Goal: Task Accomplishment & Management: Complete application form

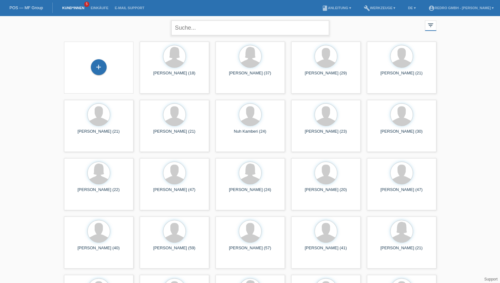
click at [222, 32] on input "text" at bounding box center [250, 27] width 158 height 15
type input "lacin"
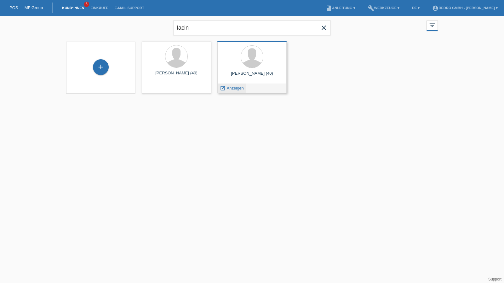
click at [234, 88] on span "Anzeigen" at bounding box center [235, 88] width 17 height 5
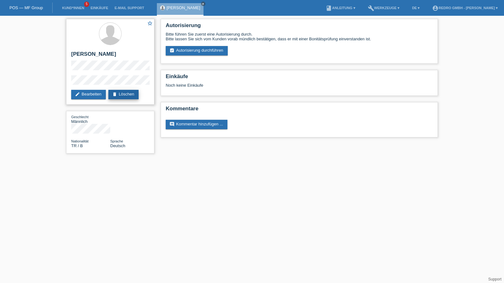
click at [129, 95] on link "delete Löschen" at bounding box center [123, 94] width 30 height 9
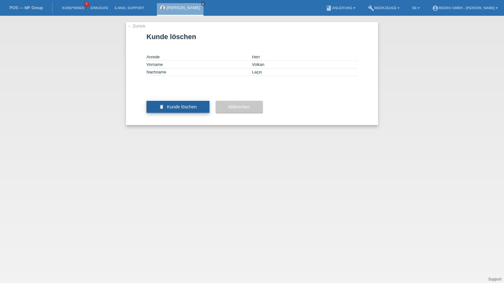
click at [175, 113] on button "delete Kunde löschen" at bounding box center [178, 107] width 63 height 12
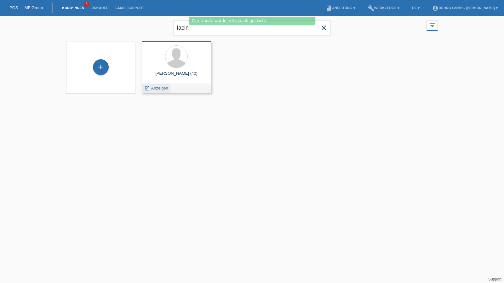
click at [163, 86] on span "Anzeigen" at bounding box center [159, 88] width 17 height 5
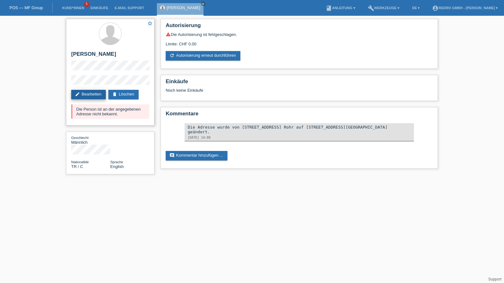
click at [90, 94] on link "edit Bearbeiten" at bounding box center [88, 94] width 35 height 9
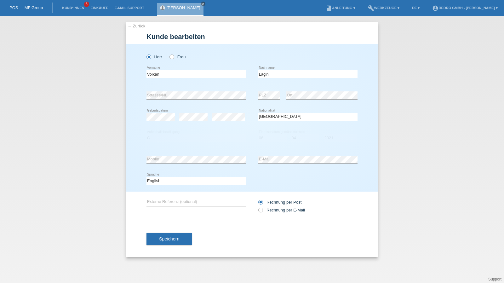
select select "TR"
select select "C"
select select "06"
select select "04"
select select "2021"
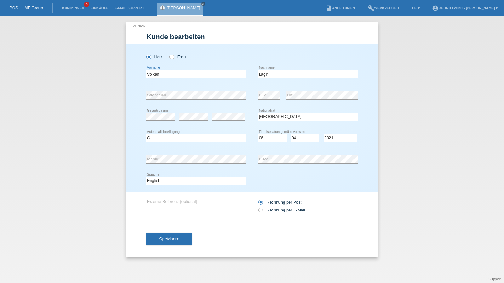
click at [177, 74] on input "Volkan" at bounding box center [196, 74] width 99 height 8
click at [216, 138] on select "Bitte auswählen... C B B - Flüchtlingsstatus Andere" at bounding box center [196, 138] width 99 height 8
click at [204, 181] on select "Deutsch Français Italiano English" at bounding box center [196, 181] width 99 height 8
select select "de"
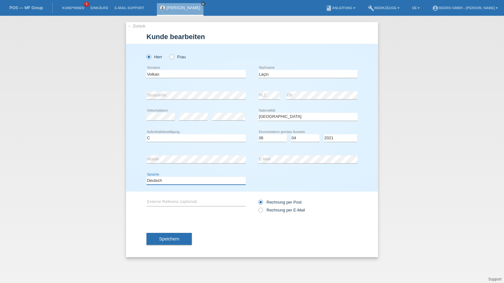
click at [147, 177] on select "Deutsch Français Italiano English" at bounding box center [196, 181] width 99 height 8
click at [172, 239] on span "Speichern" at bounding box center [169, 238] width 20 height 5
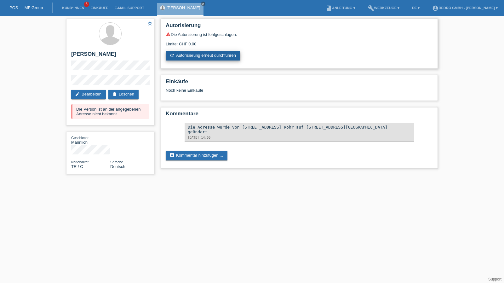
click at [196, 54] on link "refresh Autorisierung erneut durchführen" at bounding box center [203, 55] width 75 height 9
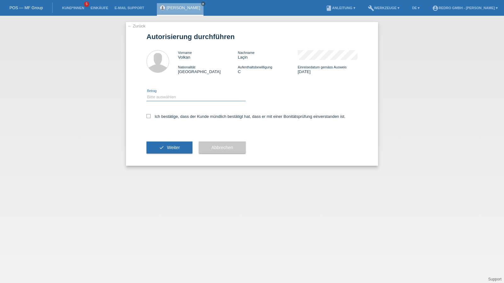
click at [158, 101] on select "Bitte auswählen CHF 1.00 - CHF 499.00 CHF 500.00 - CHF 1'999.00 CHF 2'000.00 - …" at bounding box center [196, 97] width 99 height 8
select select "1"
click at [147, 93] on select "Bitte auswählen CHF 1.00 - CHF 499.00 CHF 500.00 - CHF 1'999.00 CHF 2'000.00 - …" at bounding box center [196, 97] width 99 height 8
click at [156, 117] on label "Ich bestätige, dass der Kunde mündlich bestätigt hat, dass er mit einer Bonität…" at bounding box center [246, 116] width 199 height 5
click at [151, 117] on input "Ich bestätige, dass der Kunde mündlich bestätigt hat, dass er mit einer Bonität…" at bounding box center [149, 116] width 4 height 4
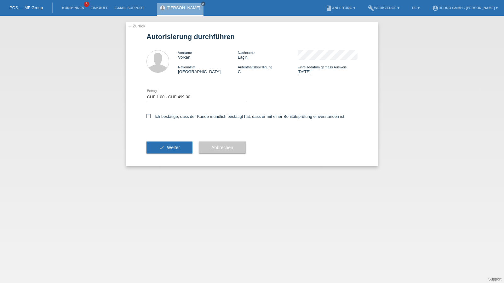
checkbox input "true"
click at [156, 145] on button "check Weiter" at bounding box center [170, 148] width 46 height 12
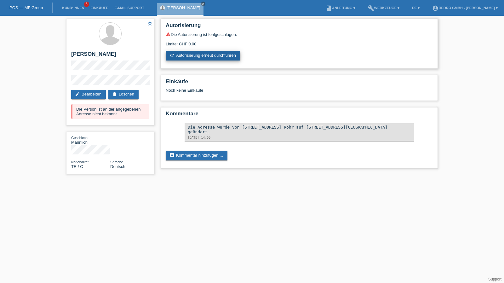
click at [218, 54] on link "refresh Autorisierung erneut durchführen" at bounding box center [203, 55] width 75 height 9
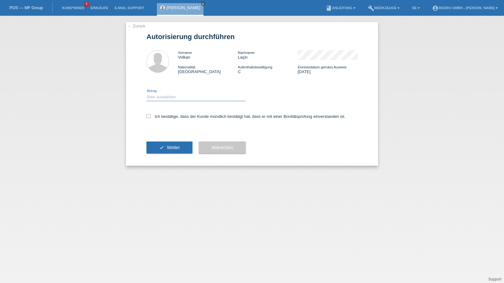
click at [185, 99] on select "Bitte auswählen CHF 1.00 - CHF 499.00 CHF 500.00 - CHF 1'999.00 CHF 2'000.00 - …" at bounding box center [196, 97] width 99 height 8
select select "1"
click at [147, 93] on select "Bitte auswählen CHF 1.00 - CHF 499.00 CHF 500.00 - CHF 1'999.00 CHF 2'000.00 - …" at bounding box center [196, 97] width 99 height 8
click at [174, 116] on label "Ich bestätige, dass der Kunde mündlich bestätigt hat, dass er mit einer Bonität…" at bounding box center [246, 116] width 199 height 5
click at [151, 116] on input "Ich bestätige, dass der Kunde mündlich bestätigt hat, dass er mit einer Bonität…" at bounding box center [149, 116] width 4 height 4
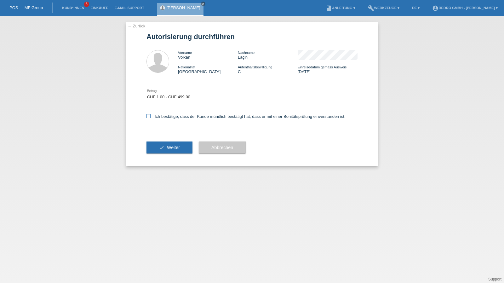
checkbox input "true"
click at [164, 137] on div "check Weiter" at bounding box center [170, 147] width 46 height 37
click at [163, 142] on button "check Weiter" at bounding box center [170, 148] width 46 height 12
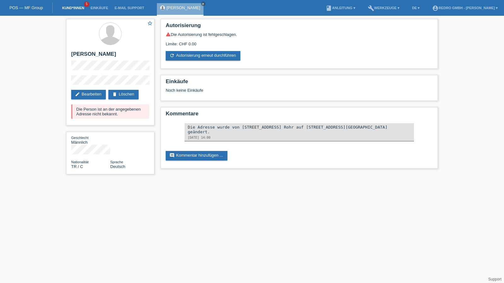
click at [74, 8] on link "Kund*innen" at bounding box center [73, 8] width 28 height 4
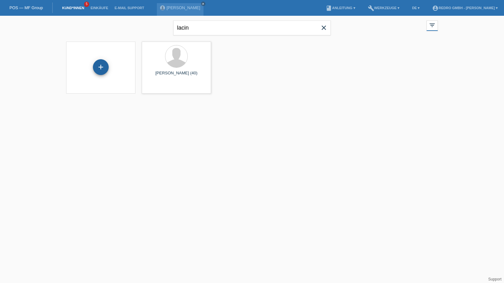
click at [101, 66] on div "+" at bounding box center [101, 67] width 16 height 16
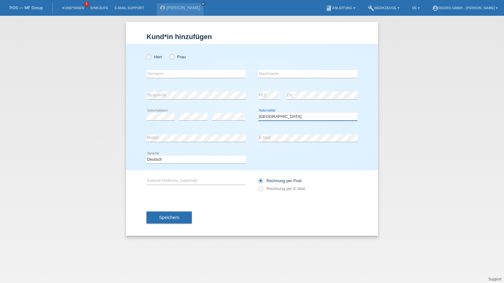
click at [288, 117] on select "Bitte auswählen... Schweiz Deutschland Liechtenstein Österreich ------------ Af…" at bounding box center [307, 117] width 99 height 8
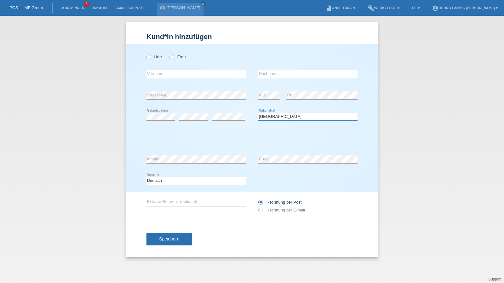
select select "DE"
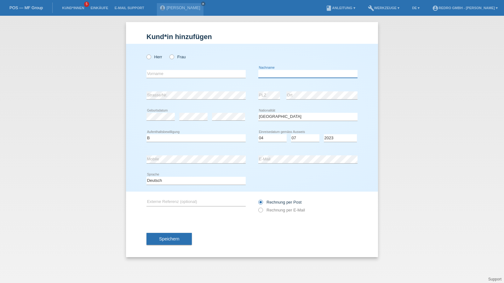
click at [284, 71] on input "text" at bounding box center [307, 74] width 99 height 8
type input "Elmas"
select select "B"
select select "04"
select select "07"
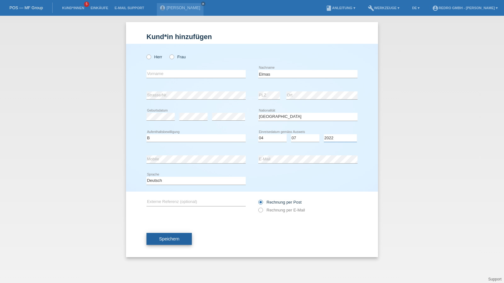
select select "2021"
click at [163, 241] on button "Speichern" at bounding box center [169, 239] width 45 height 12
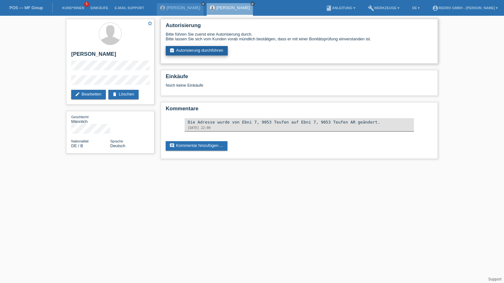
click at [192, 56] on div "Autorisierung Bitte führen Sie zuerst eine Autorisierung durch. Bitte lassen Si…" at bounding box center [299, 41] width 277 height 45
click at [192, 54] on link "assignment_turned_in Autorisierung durchführen" at bounding box center [197, 50] width 62 height 9
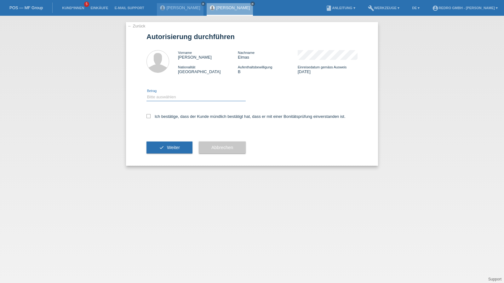
click at [168, 94] on select "Bitte auswählen CHF 1.00 - CHF 499.00 CHF 500.00 - CHF 1'999.00 CHF 2'000.00 - …" at bounding box center [196, 97] width 99 height 8
select select "1"
click at [147, 93] on select "Bitte auswählen CHF 1.00 - CHF 499.00 CHF 500.00 - CHF 1'999.00 CHF 2'000.00 - …" at bounding box center [196, 97] width 99 height 8
click at [160, 118] on label "Ich bestätige, dass der Kunde mündlich bestätigt hat, dass er mit einer Bonität…" at bounding box center [246, 116] width 199 height 5
click at [151, 118] on input "Ich bestätige, dass der Kunde mündlich bestätigt hat, dass er mit einer Bonität…" at bounding box center [149, 116] width 4 height 4
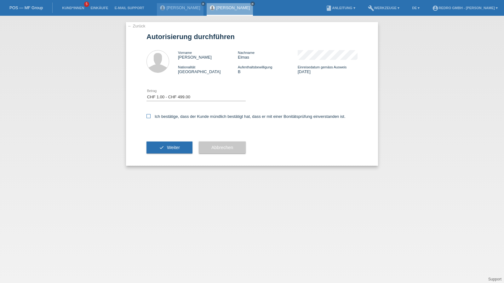
checkbox input "true"
click at [162, 160] on div "check Weiter" at bounding box center [170, 147] width 46 height 37
click at [167, 149] on span "Weiter" at bounding box center [173, 147] width 13 height 5
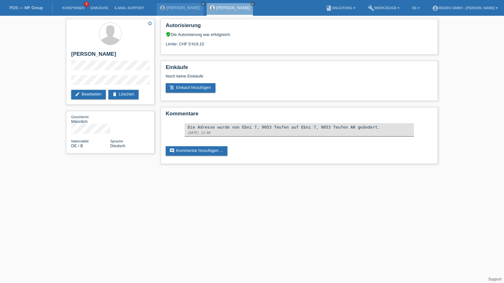
click at [66, 82] on div "star_border Fatih Elmas edit Bearbeiten delete Löschen Geschlecht Männlich Nati…" at bounding box center [110, 88] width 95 height 144
click at [93, 56] on h2 "Fatih Elmas" at bounding box center [110, 55] width 78 height 9
click at [93, 56] on h2 "[PERSON_NAME]" at bounding box center [110, 55] width 78 height 9
copy div "[PERSON_NAME]"
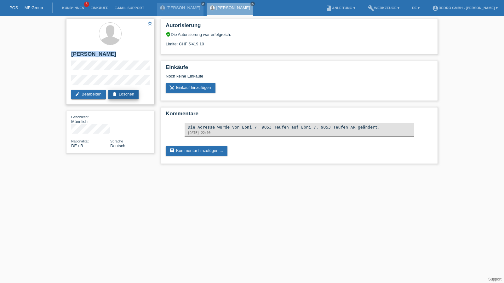
click at [120, 94] on link "delete Löschen" at bounding box center [123, 94] width 30 height 9
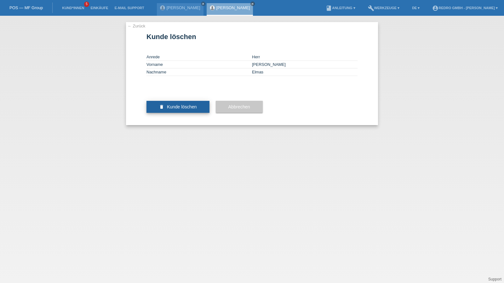
click at [173, 113] on button "delete Kunde löschen" at bounding box center [178, 107] width 63 height 12
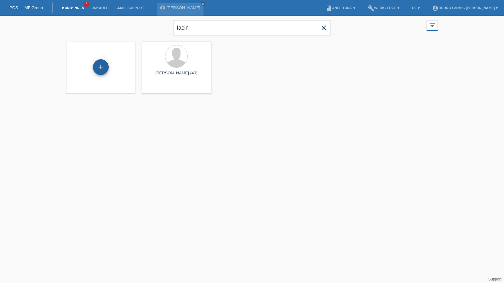
click at [101, 71] on div "+" at bounding box center [101, 67] width 16 height 16
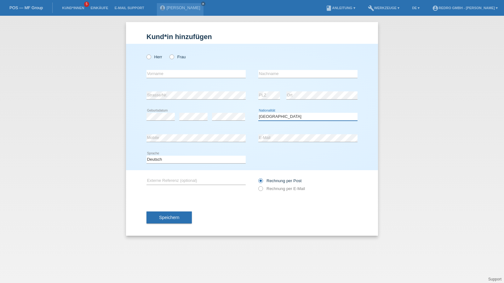
click at [282, 114] on select "Bitte auswählen... [GEOGRAPHIC_DATA] [GEOGRAPHIC_DATA] [GEOGRAPHIC_DATA] [GEOGR…" at bounding box center [307, 117] width 99 height 8
select select "DE"
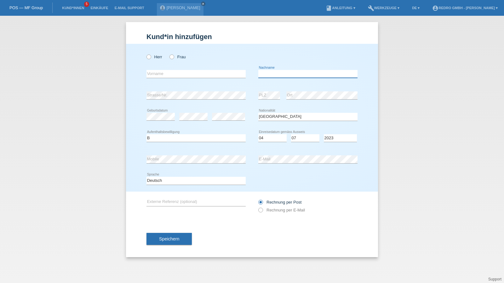
click at [308, 75] on input "text" at bounding box center [307, 74] width 99 height 8
type input "Elmas"
select select "B"
select select "04"
select select "07"
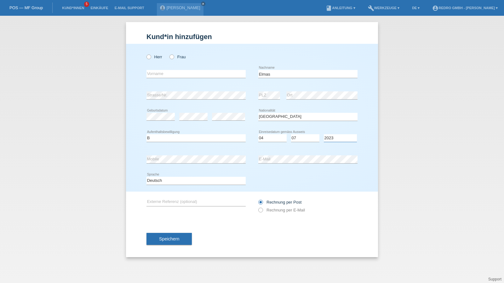
select select "2022"
click at [181, 230] on div "Speichern" at bounding box center [252, 239] width 211 height 37
click at [169, 240] on span "Speichern" at bounding box center [169, 238] width 20 height 5
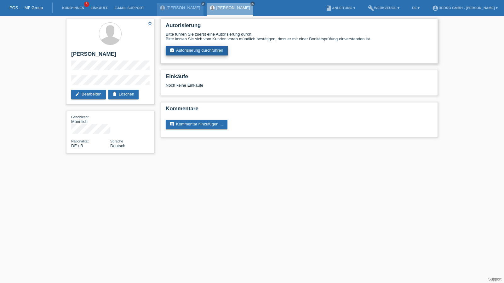
click at [203, 53] on link "assignment_turned_in Autorisierung durchführen" at bounding box center [197, 50] width 62 height 9
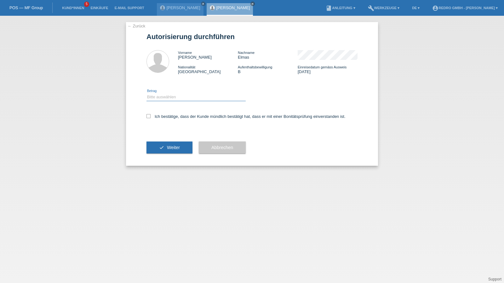
click at [167, 97] on select "Bitte auswählen CHF 1.00 - CHF 499.00 CHF 500.00 - CHF 1'999.00 CHF 2'000.00 - …" at bounding box center [196, 97] width 99 height 8
select select "1"
click at [147, 93] on select "Bitte auswählen CHF 1.00 - CHF 499.00 CHF 500.00 - CHF 1'999.00 CHF 2'000.00 - …" at bounding box center [196, 97] width 99 height 8
click at [163, 115] on label "Ich bestätige, dass der Kunde mündlich bestätigt hat, dass er mit einer Bonität…" at bounding box center [246, 116] width 199 height 5
click at [151, 115] on input "Ich bestätige, dass der Kunde mündlich bestätigt hat, dass er mit einer Bonität…" at bounding box center [149, 116] width 4 height 4
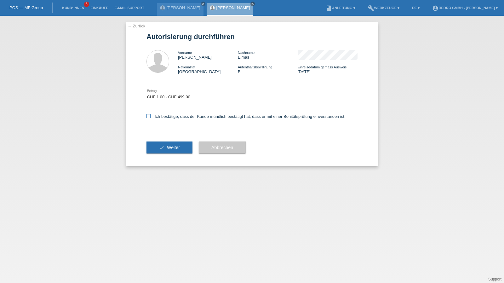
checkbox input "true"
click at [163, 145] on button "check Weiter" at bounding box center [170, 148] width 46 height 12
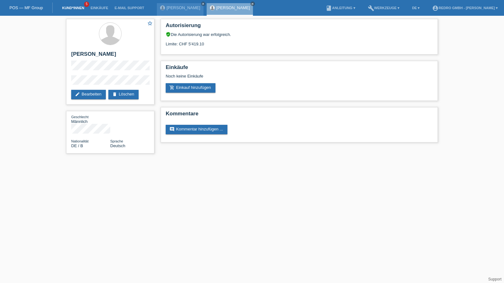
click at [73, 7] on link "Kund*innen" at bounding box center [73, 8] width 28 height 4
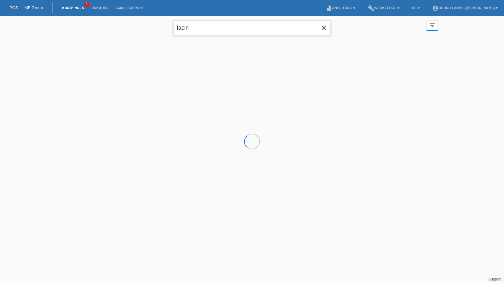
click at [202, 29] on input "lacin" at bounding box center [252, 27] width 158 height 15
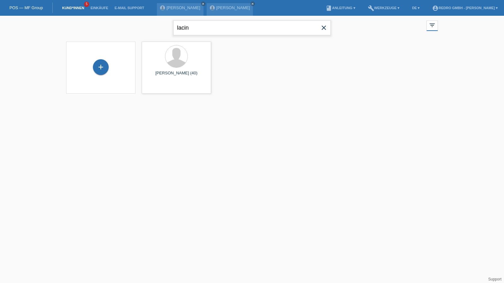
click at [207, 30] on input "lacin" at bounding box center [252, 27] width 158 height 15
type input "erijon"
click at [161, 86] on span "Anzeigen" at bounding box center [159, 88] width 17 height 5
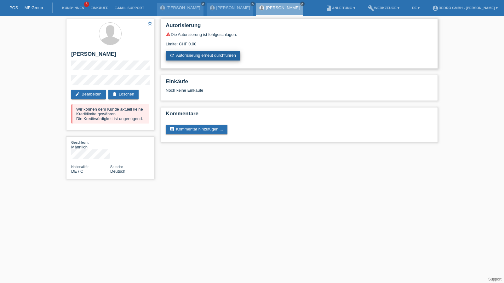
click at [198, 52] on link "refresh Autorisierung erneut durchführen" at bounding box center [203, 55] width 75 height 9
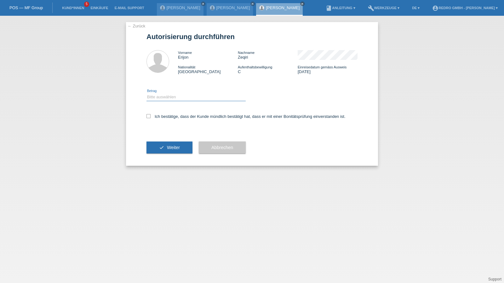
click at [161, 95] on select "Bitte auswählen CHF 1.00 - CHF 499.00 CHF 500.00 - CHF 1'999.00 CHF 2'000.00 - …" at bounding box center [196, 97] width 99 height 8
select select "1"
click at [147, 93] on select "Bitte auswählen CHF 1.00 - CHF 499.00 CHF 500.00 - CHF 1'999.00 CHF 2'000.00 - …" at bounding box center [196, 97] width 99 height 8
click at [157, 118] on label "Ich bestätige, dass der Kunde mündlich bestätigt hat, dass er mit einer Bonität…" at bounding box center [246, 116] width 199 height 5
click at [151, 118] on input "Ich bestätige, dass der Kunde mündlich bestätigt hat, dass er mit einer Bonität…" at bounding box center [149, 116] width 4 height 4
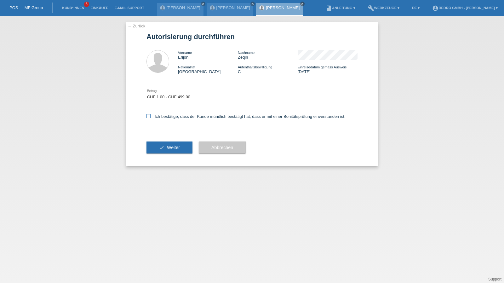
checkbox input "true"
click at [156, 149] on button "check Weiter" at bounding box center [170, 148] width 46 height 12
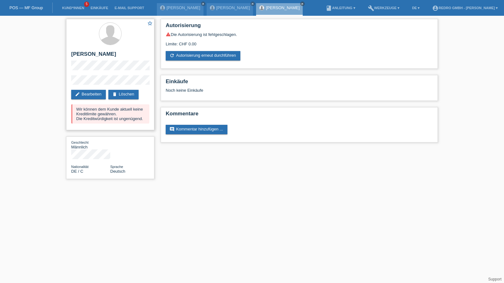
click at [86, 55] on h2 "[PERSON_NAME]" at bounding box center [110, 55] width 78 height 9
copy div "[PERSON_NAME]"
click at [65, 82] on div "star_border Erijon Zeqiri edit Bearbeiten delete Löschen Wir können dem Kunde a…" at bounding box center [110, 101] width 95 height 170
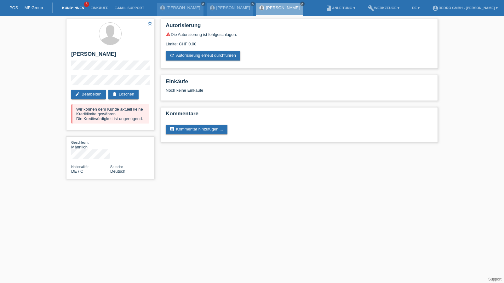
click at [72, 7] on link "Kund*innen" at bounding box center [73, 8] width 28 height 4
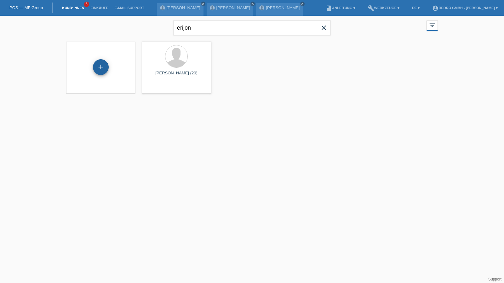
click at [105, 65] on div "+" at bounding box center [101, 67] width 16 height 16
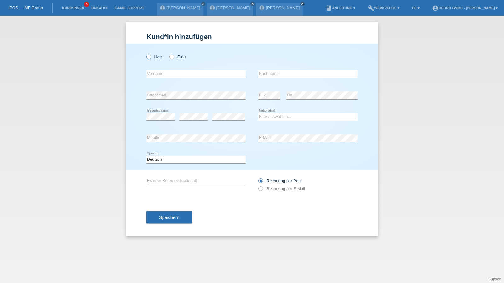
click at [158, 57] on label "Herr" at bounding box center [155, 57] width 16 height 5
click at [151, 57] on input "Herr" at bounding box center [149, 57] width 4 height 4
radio input "true"
click at [159, 70] on input "text" at bounding box center [196, 74] width 99 height 8
type input "[PERSON_NAME]"
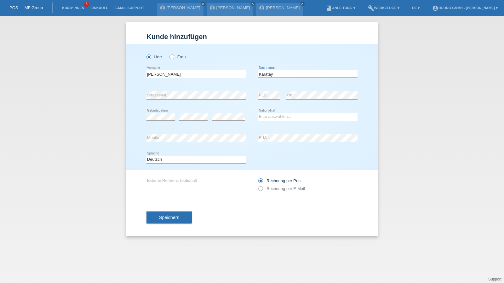
type input "Karatay"
select select "CH"
click at [154, 213] on button "Speichern" at bounding box center [169, 217] width 45 height 12
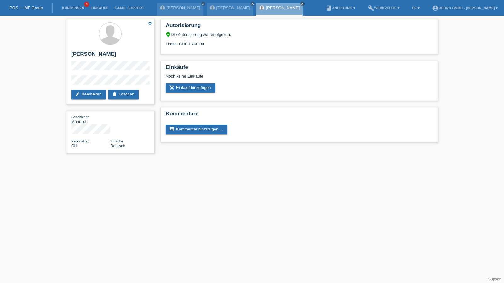
click at [67, 5] on li "Kund*innen 5" at bounding box center [73, 8] width 28 height 16
click at [67, 7] on link "Kund*innen" at bounding box center [73, 8] width 28 height 4
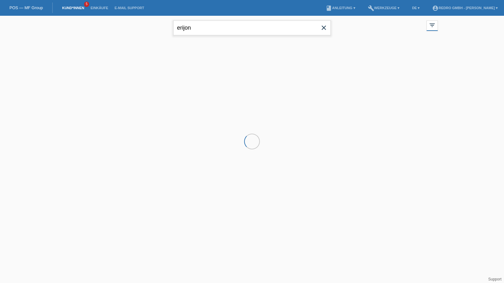
click at [221, 30] on input "erijon" at bounding box center [252, 27] width 158 height 15
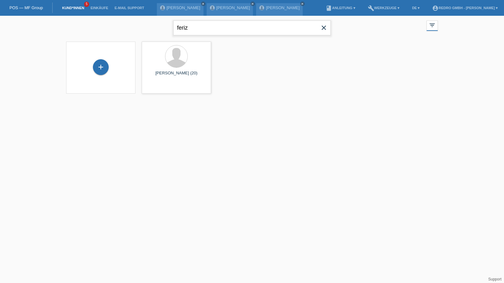
type input "feriz"
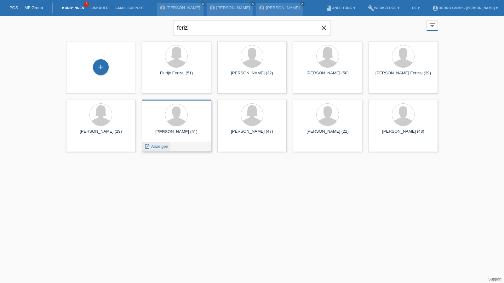
click at [158, 147] on span "Anzeigen" at bounding box center [159, 146] width 17 height 5
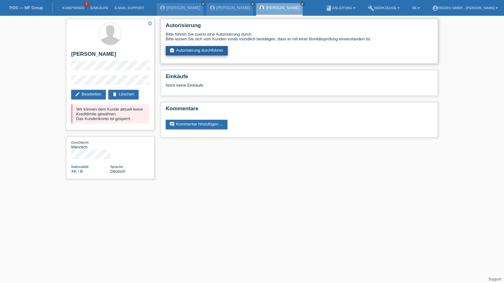
click at [198, 53] on link "assignment_turned_in Autorisierung durchführen" at bounding box center [197, 50] width 62 height 9
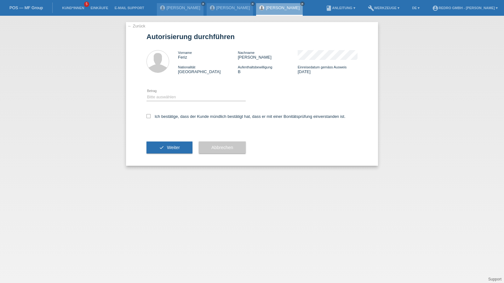
click at [185, 93] on div "Bitte auswählen CHF 1.00 - CHF 499.00 CHF 500.00 - CHF 1'999.00 CHF 2'000.00 - …" at bounding box center [196, 97] width 99 height 21
click at [180, 98] on select "Bitte auswählen CHF 1.00 - CHF 499.00 CHF 500.00 - CHF 1'999.00 CHF 2'000.00 - …" at bounding box center [196, 97] width 99 height 8
select select "1"
click at [147, 93] on select "Bitte auswählen CHF 1.00 - CHF 499.00 CHF 500.00 - CHF 1'999.00 CHF 2'000.00 - …" at bounding box center [196, 97] width 99 height 8
click at [169, 117] on label "Ich bestätige, dass der Kunde mündlich bestätigt hat, dass er mit einer Bonität…" at bounding box center [246, 116] width 199 height 5
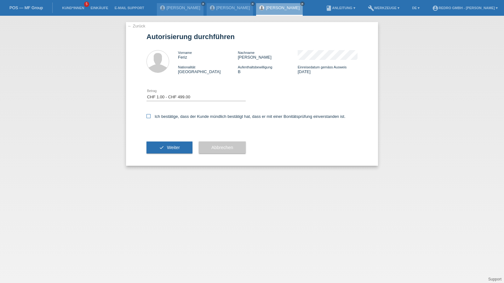
click at [151, 117] on input "Ich bestätige, dass der Kunde mündlich bestätigt hat, dass er mit einer Bonität…" at bounding box center [149, 116] width 4 height 4
checkbox input "true"
click at [165, 154] on div "check Weiter" at bounding box center [170, 147] width 46 height 37
click at [166, 150] on button "check Weiter" at bounding box center [170, 148] width 46 height 12
